Goal: Task Accomplishment & Management: Use online tool/utility

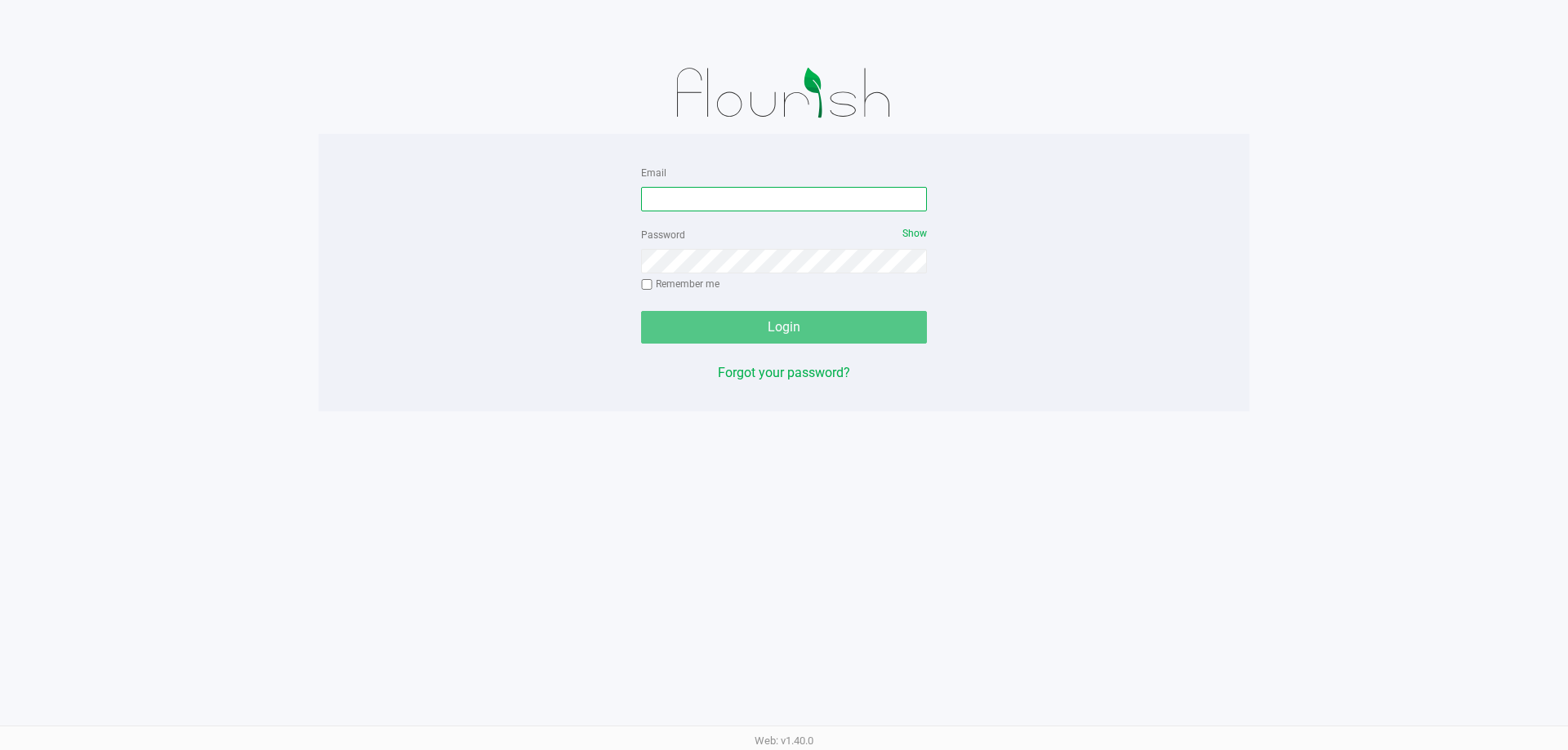
click at [774, 198] on input "Email" at bounding box center [784, 198] width 286 height 24
type input "[EMAIL_ADDRESS][DOMAIN_NAME]"
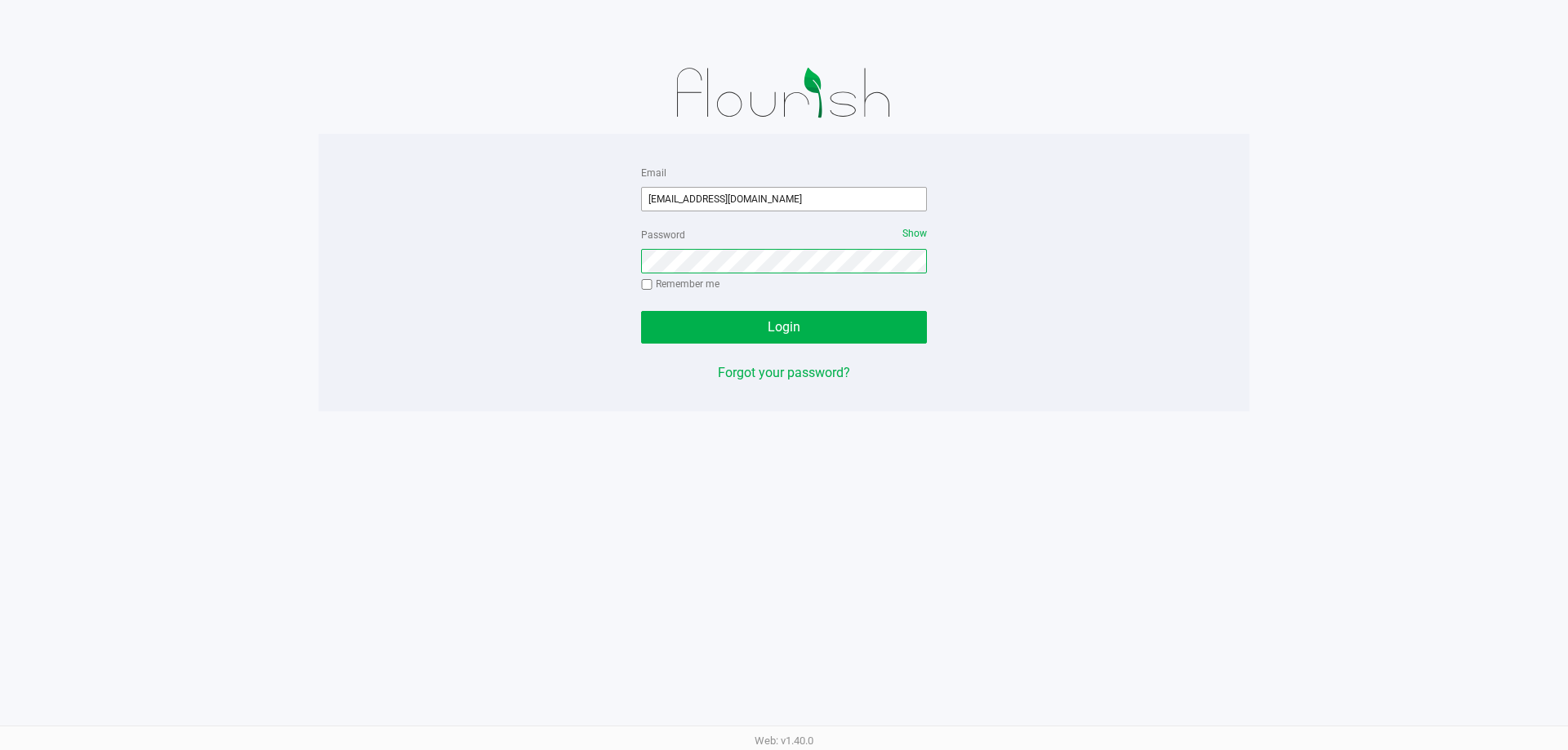
click at [641, 311] on button "Login" at bounding box center [784, 327] width 286 height 33
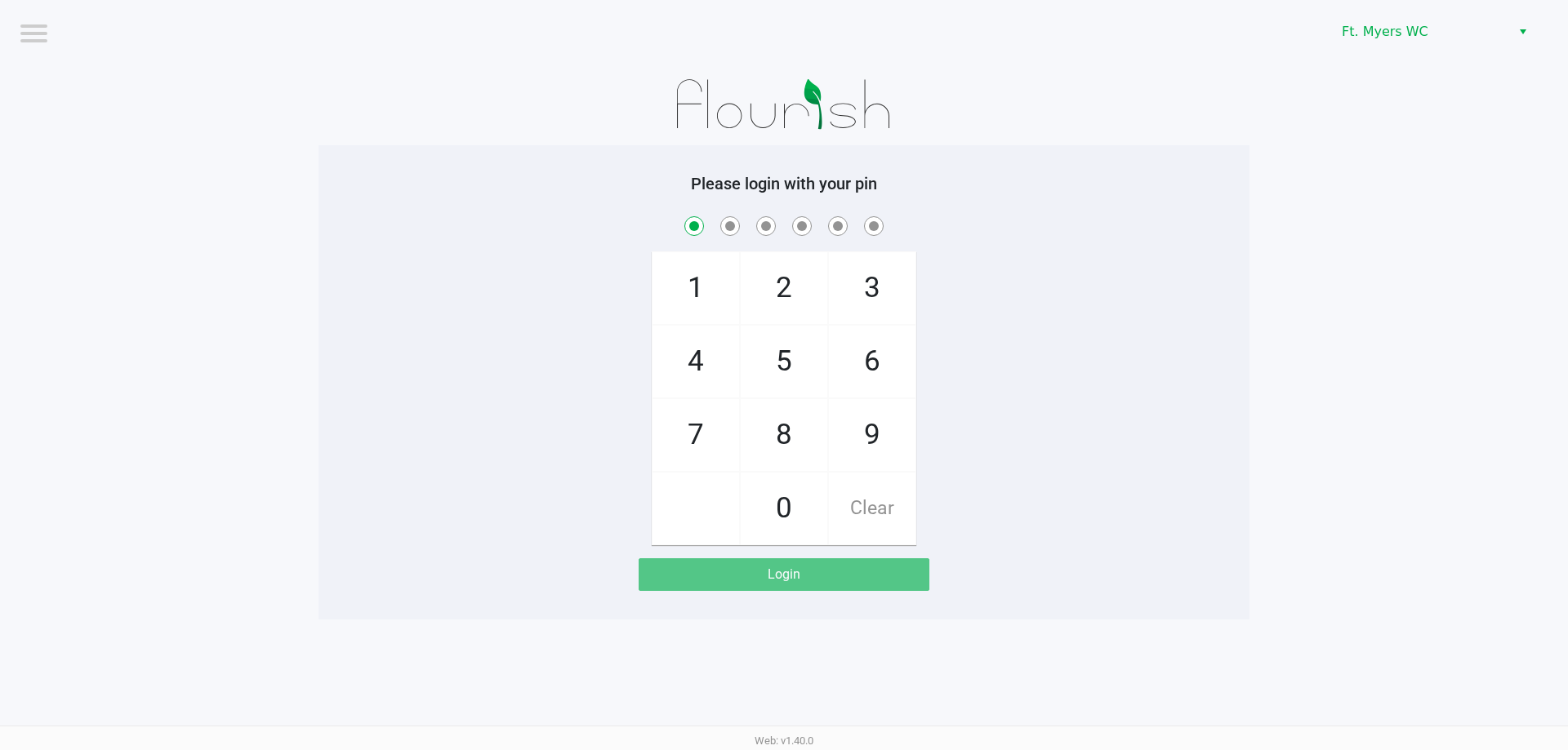
checkbox input "true"
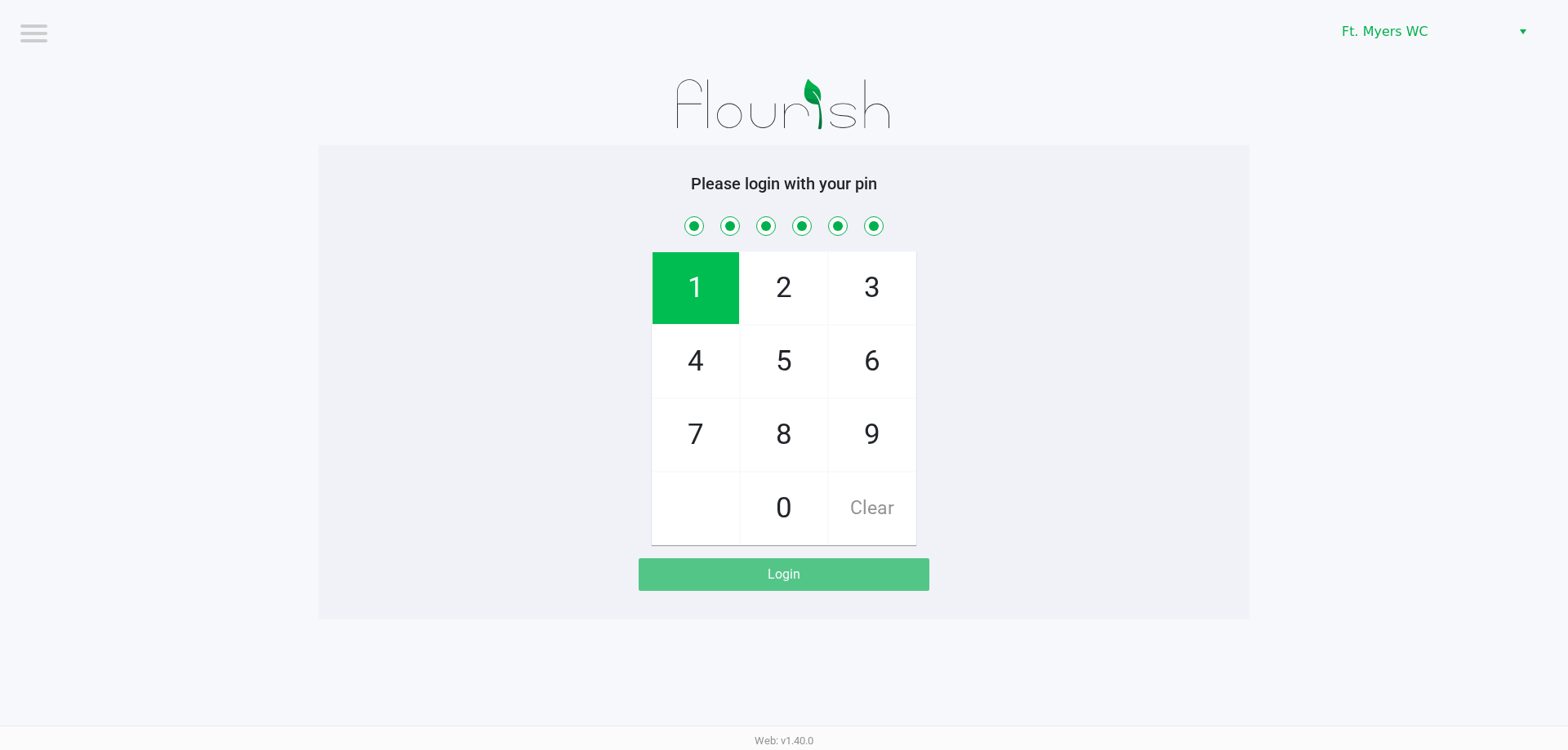
checkbox input "true"
checkbox input "false"
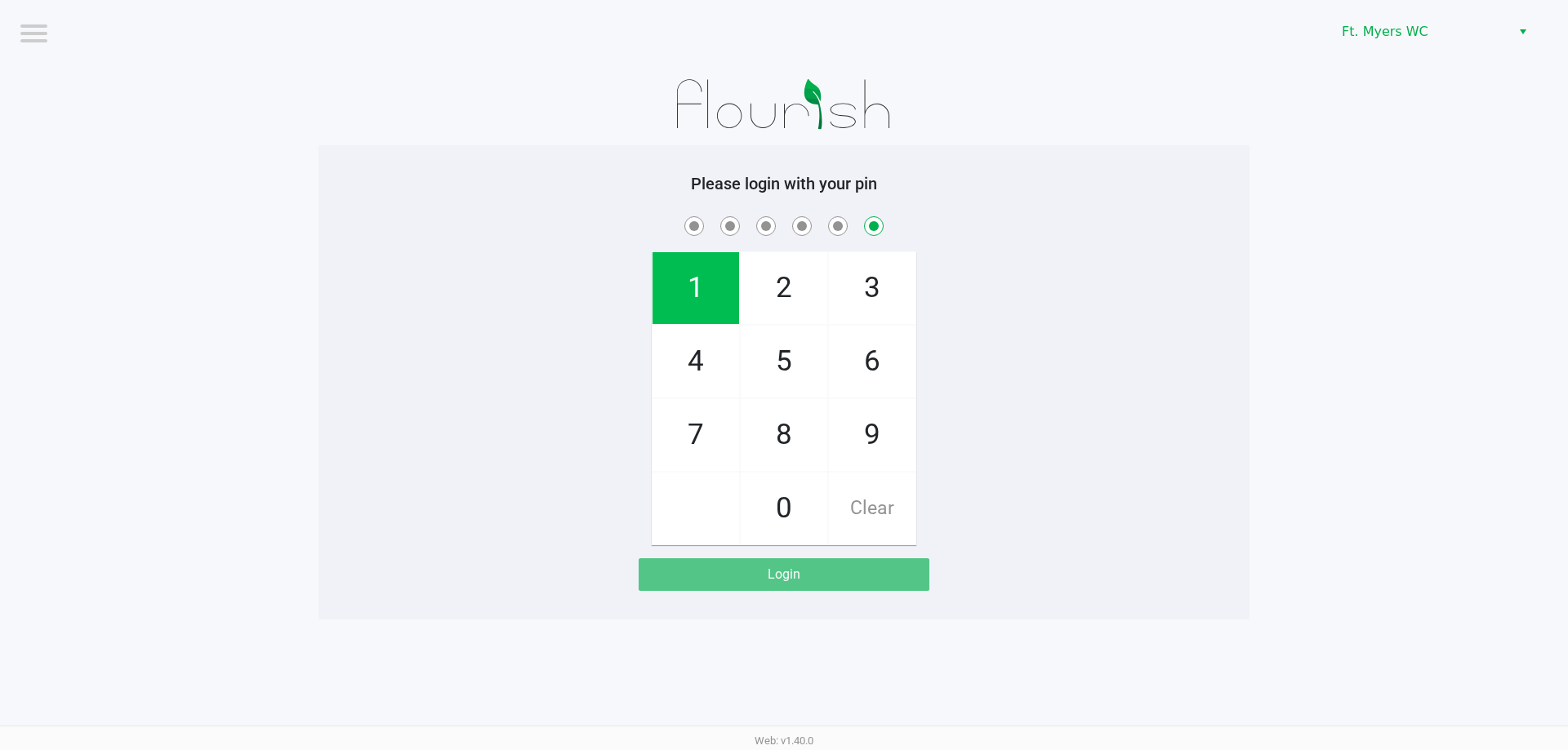
checkbox input "false"
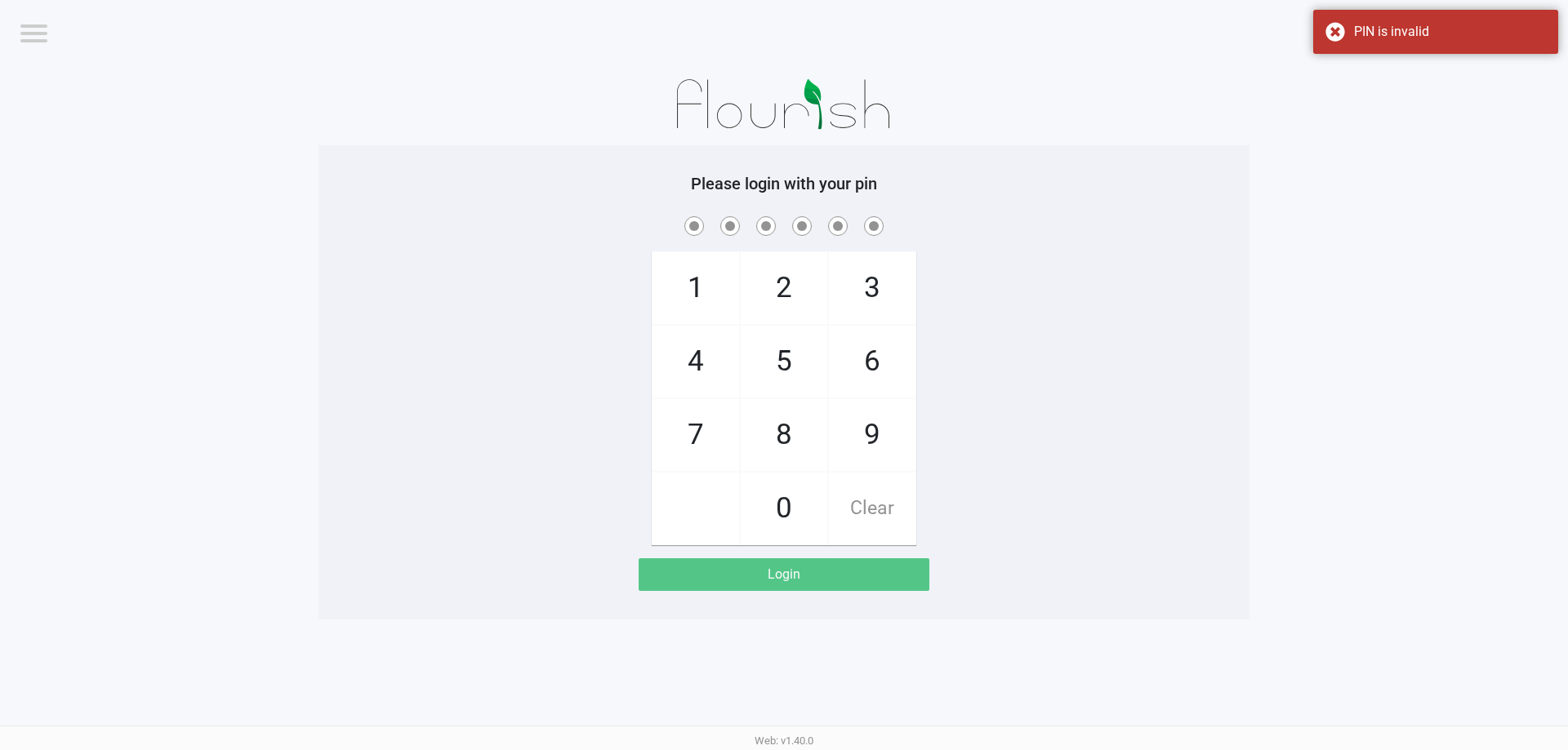
checkbox input "true"
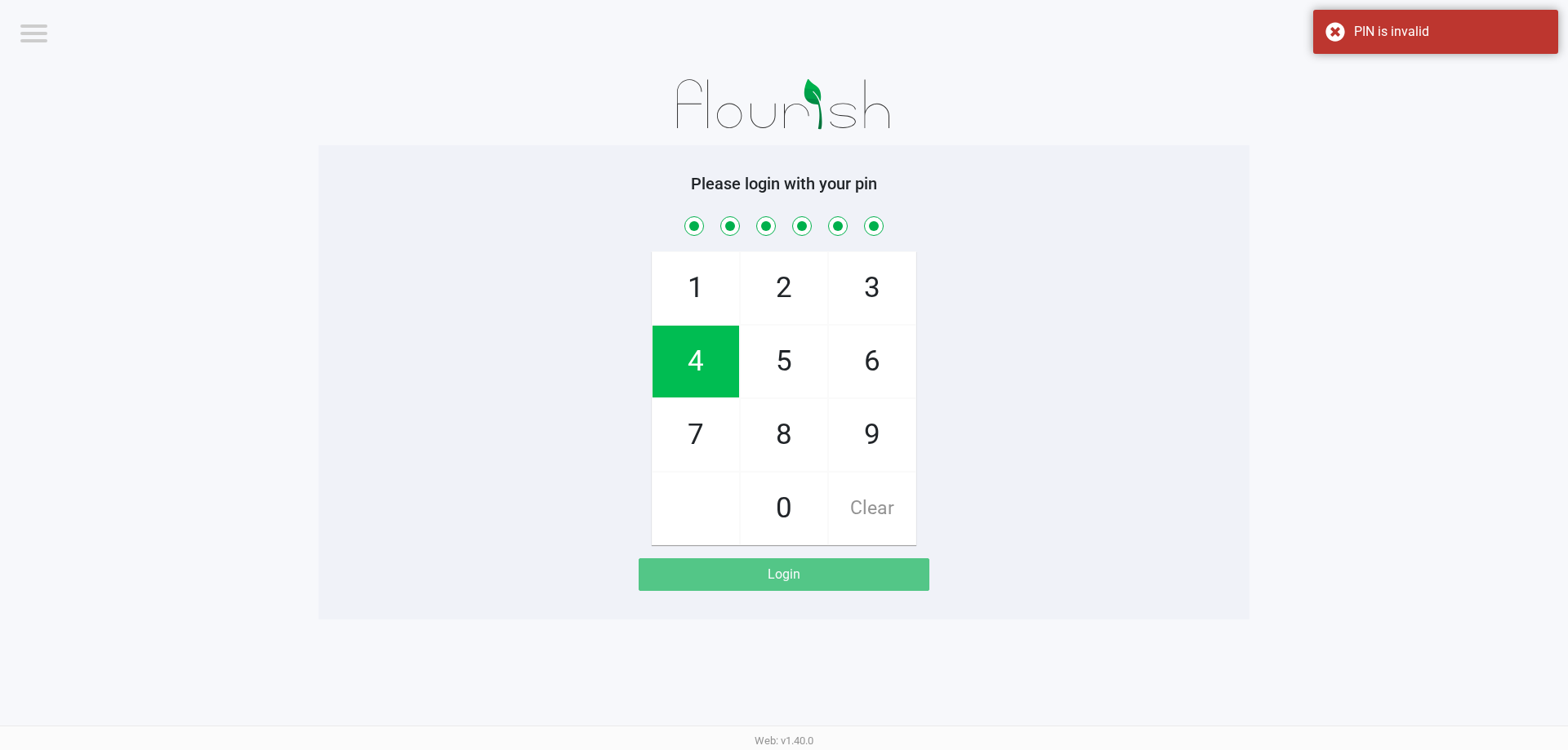
checkbox input "true"
